Goal: Transaction & Acquisition: Download file/media

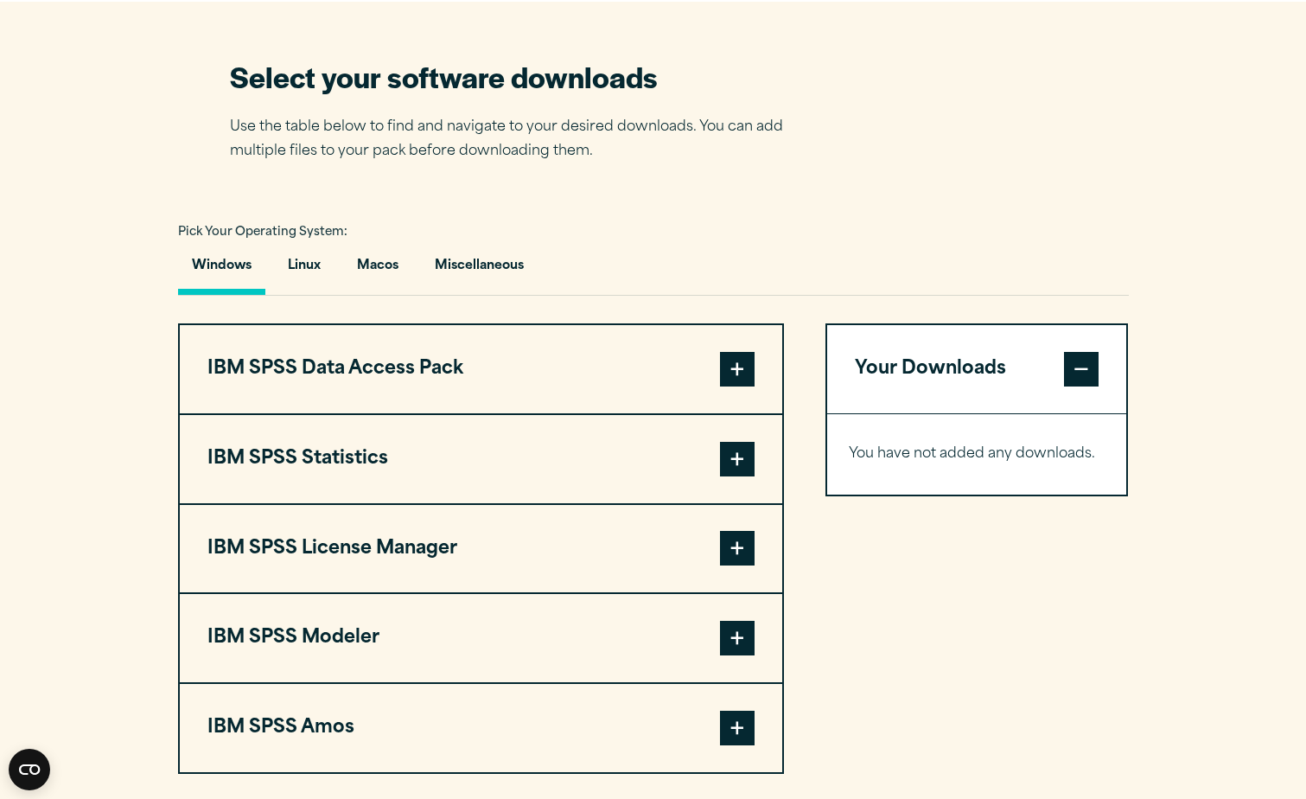
scroll to position [1210, 0]
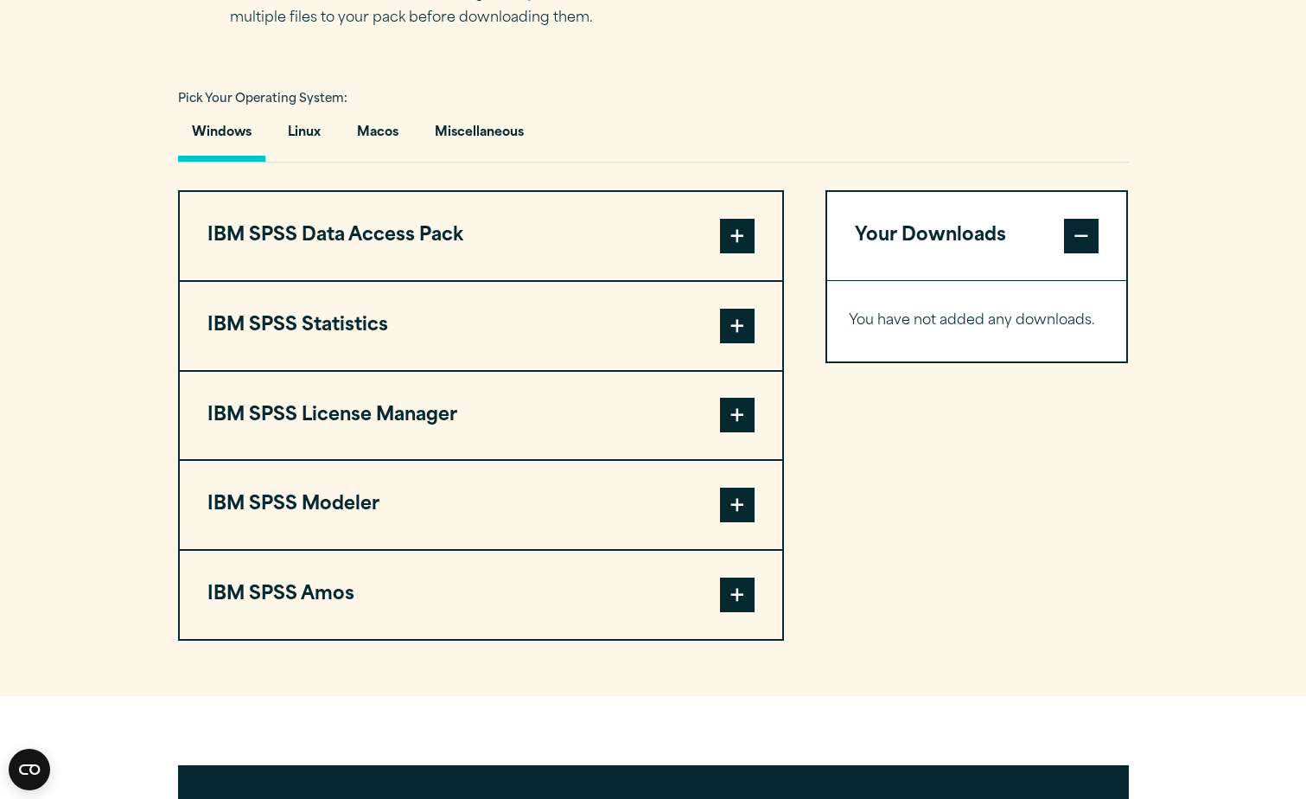
drag, startPoint x: 718, startPoint y: 428, endPoint x: 740, endPoint y: 426, distance: 21.7
click at [718, 428] on button "IBM SPSS License Manager" at bounding box center [481, 416] width 602 height 88
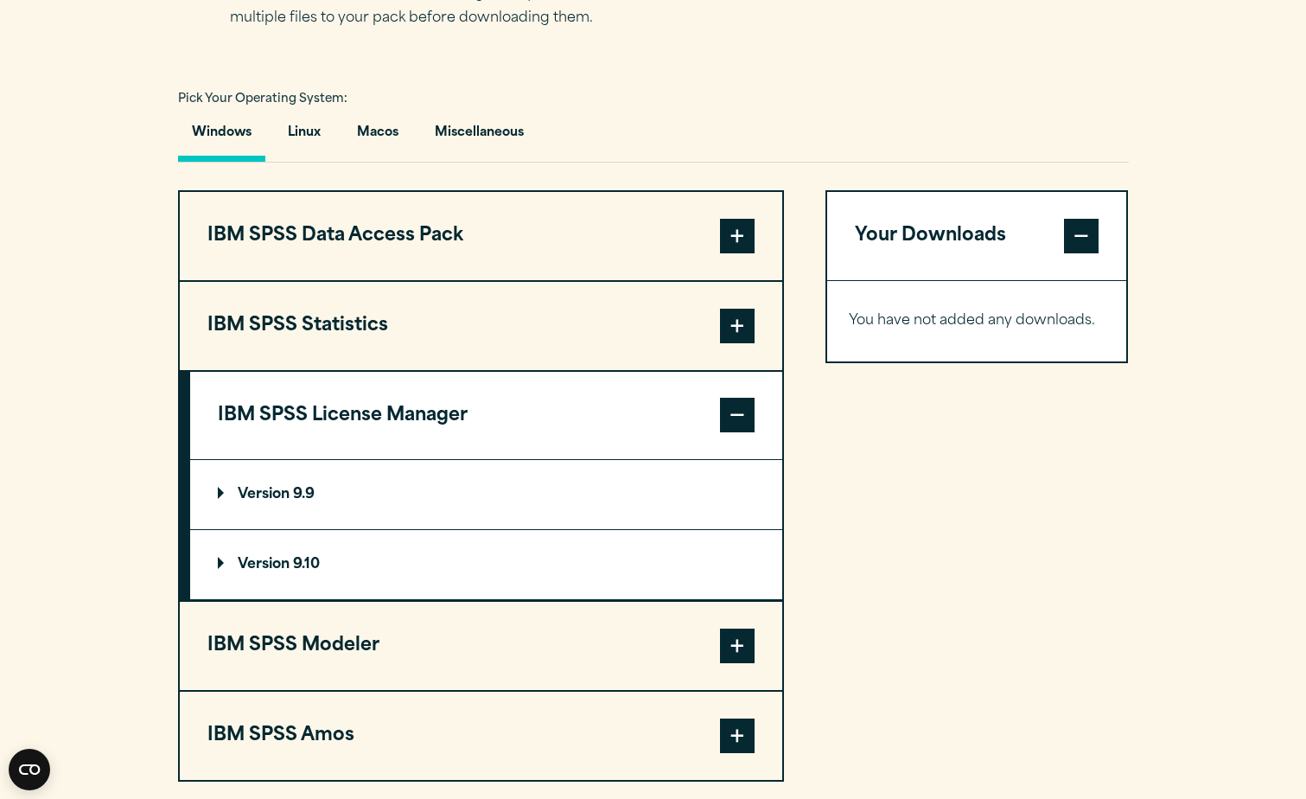
click at [223, 559] on p "Version 9.10" at bounding box center [269, 564] width 102 height 14
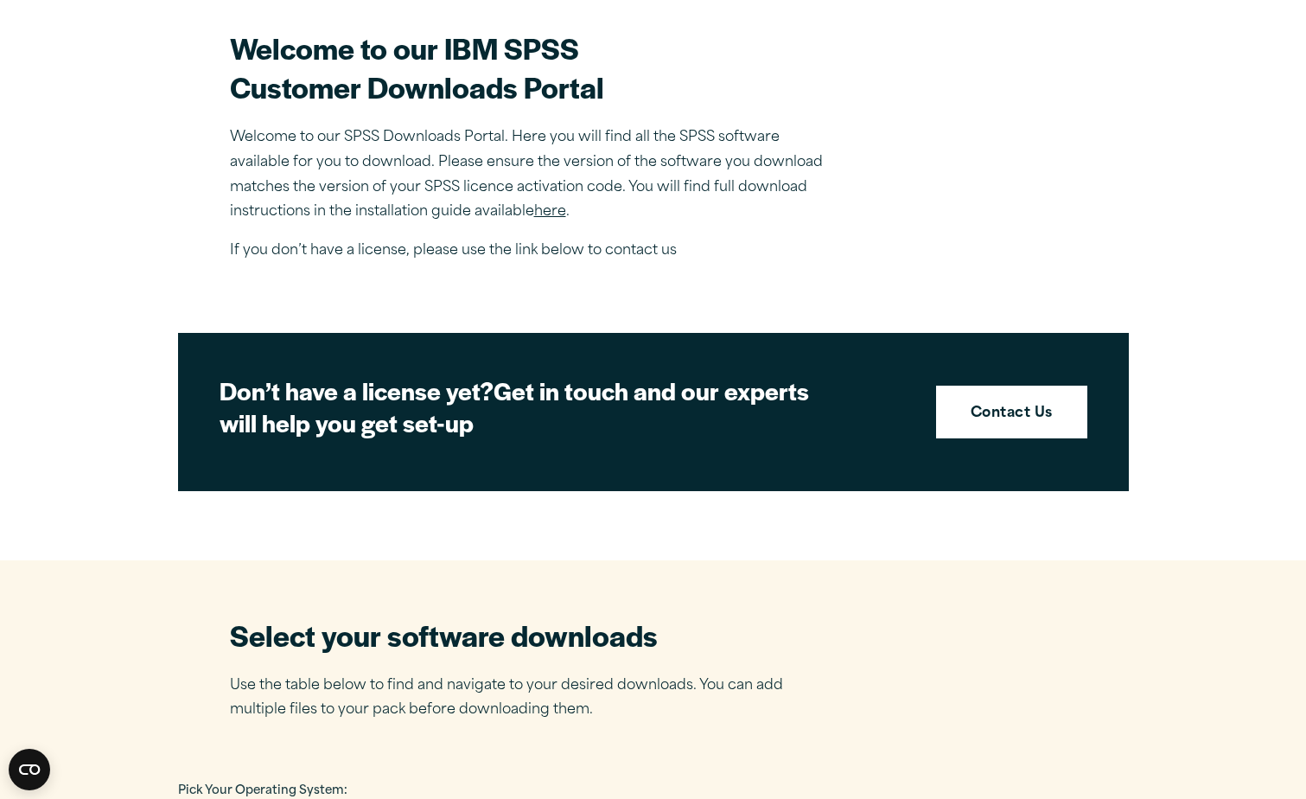
scroll to position [605, 0]
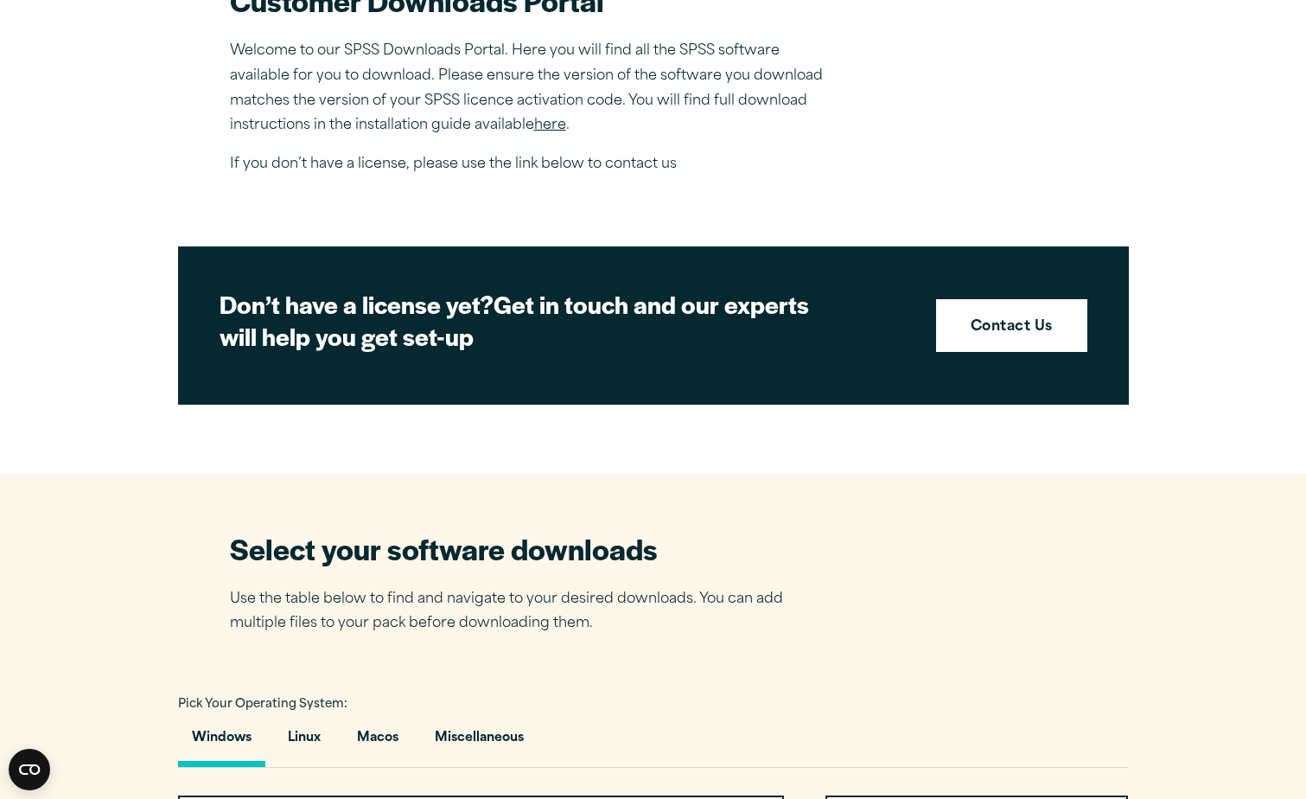
drag, startPoint x: 115, startPoint y: 332, endPoint x: 135, endPoint y: 270, distance: 64.5
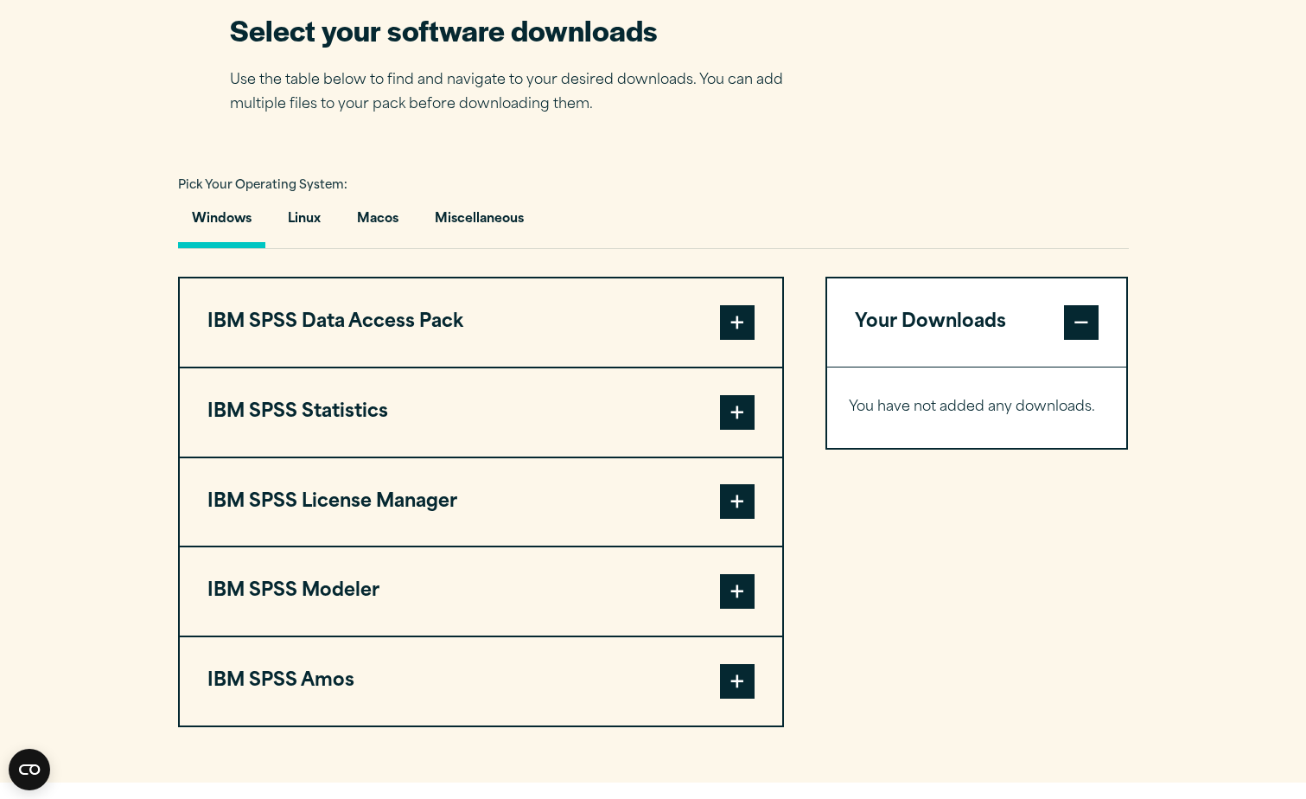
scroll to position [1037, 0]
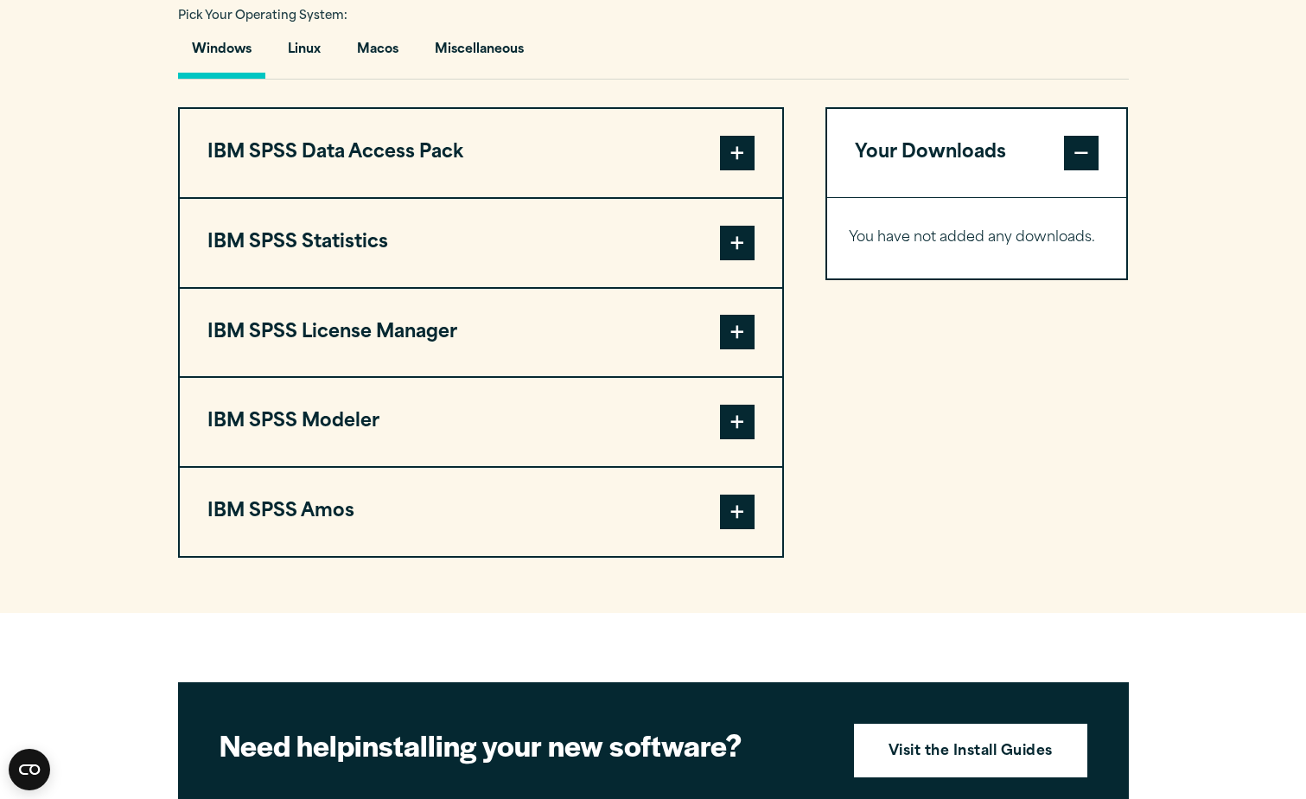
scroll to position [1296, 0]
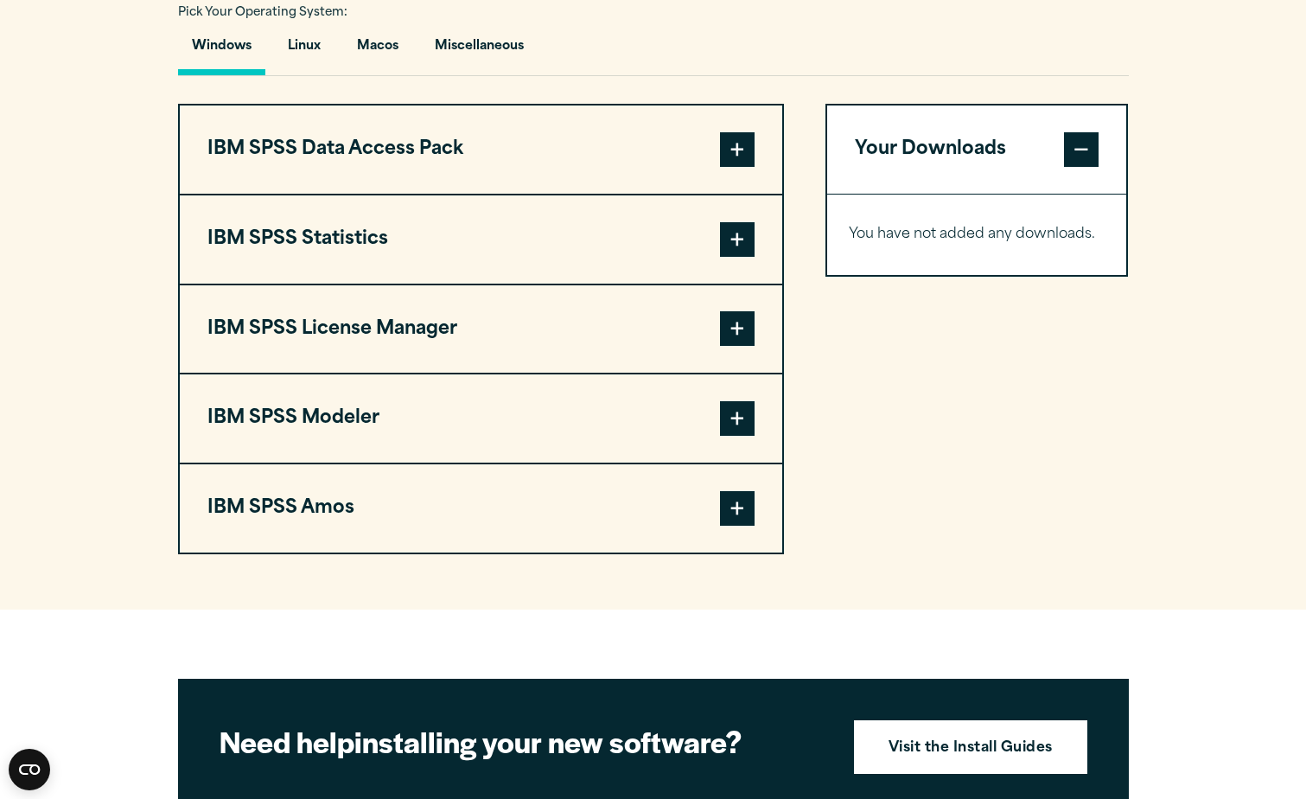
click at [722, 233] on span at bounding box center [737, 239] width 35 height 35
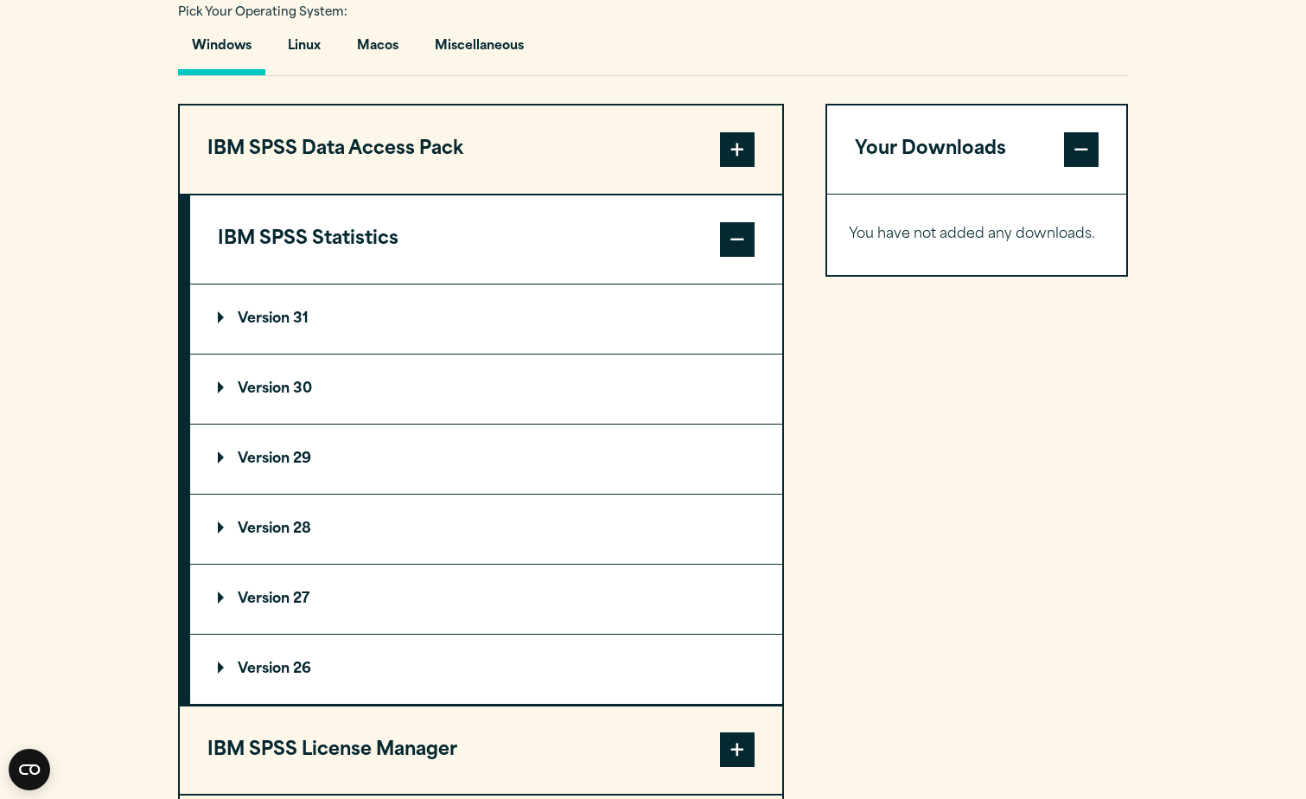
click at [328, 321] on summary "Version 31" at bounding box center [486, 318] width 592 height 69
